Goal: Transaction & Acquisition: Purchase product/service

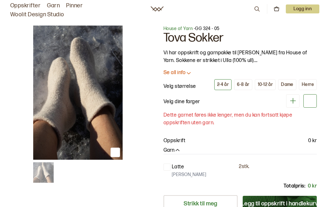
click at [287, 83] on div "Dame" at bounding box center [287, 85] width 12 height 6
click at [311, 86] on div "Herre" at bounding box center [308, 85] width 12 height 6
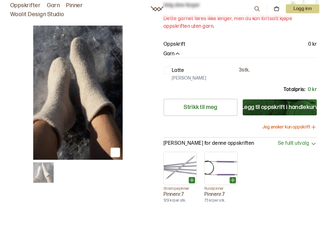
scroll to position [97, 0]
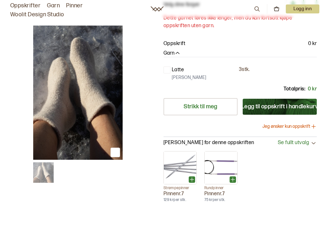
click at [295, 102] on button "Legg til oppskrift i handlekurv" at bounding box center [280, 107] width 74 height 16
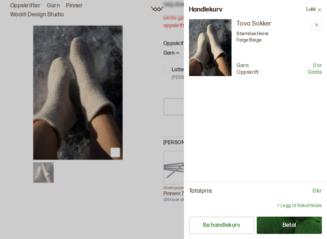
click at [290, 207] on button "Betal" at bounding box center [289, 225] width 65 height 17
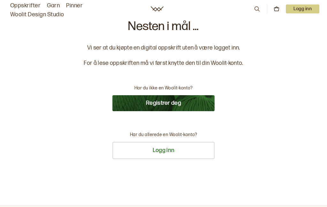
click at [177, 100] on button "Registrer deg" at bounding box center [164, 103] width 102 height 16
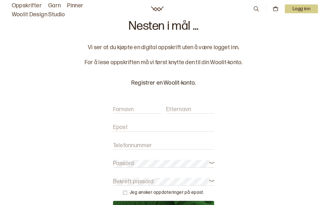
scroll to position [24, 0]
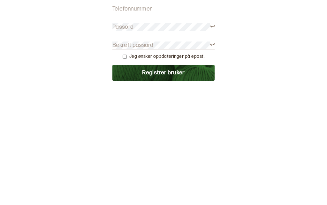
click at [171, 120] on input "Telefonnummer" at bounding box center [164, 124] width 102 height 8
